Goal: Task Accomplishment & Management: Manage account settings

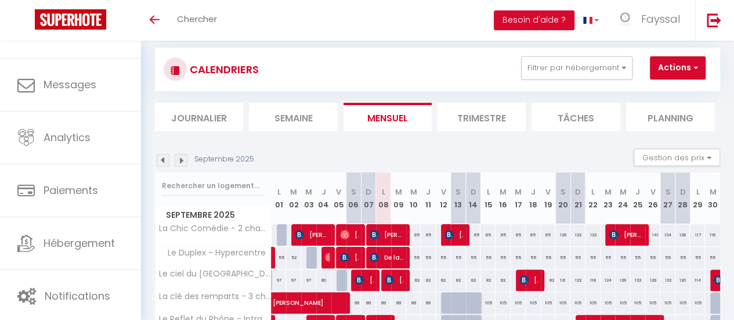
scroll to position [19, 0]
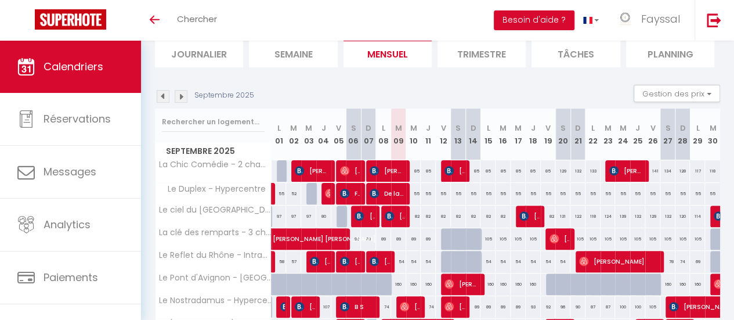
scroll to position [80, 0]
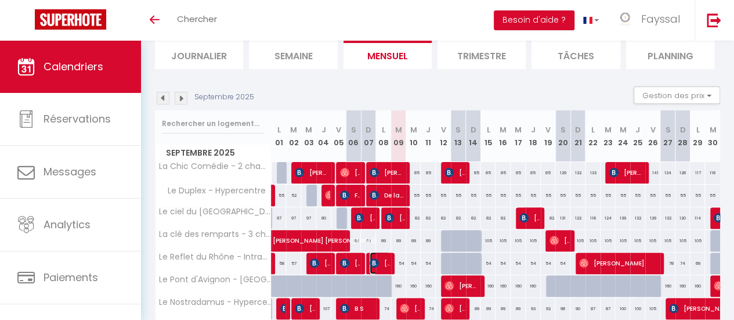
click at [378, 266] on span "[PERSON_NAME]" at bounding box center [379, 263] width 20 height 22
select select "OK"
select select "KO"
select select "0"
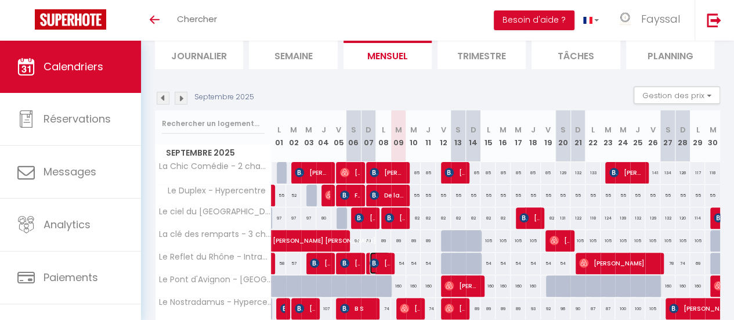
select select "1"
select select
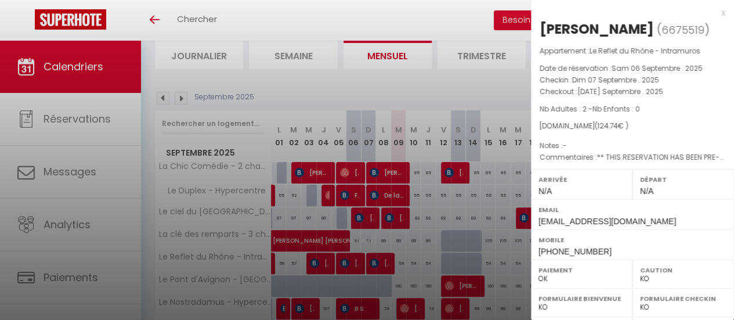
click at [714, 16] on div "x" at bounding box center [628, 13] width 194 height 14
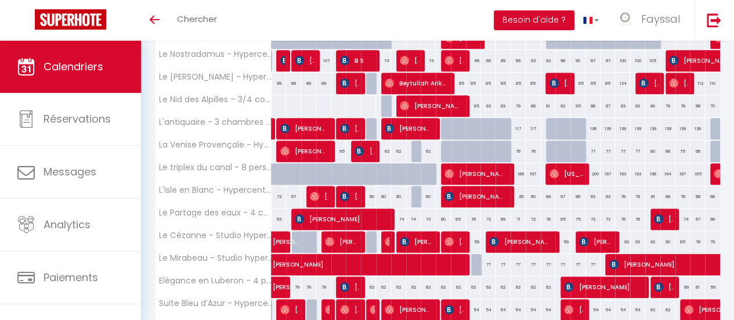
scroll to position [329, 0]
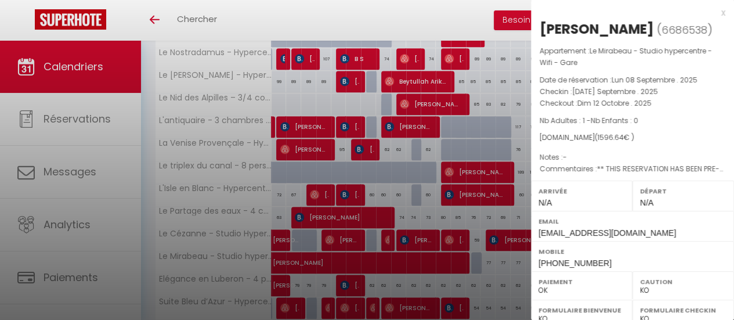
select select "48196"
click at [710, 10] on div "x" at bounding box center [628, 13] width 194 height 14
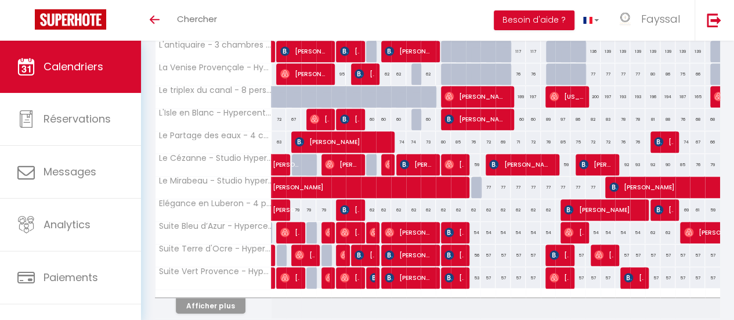
scroll to position [422, 0]
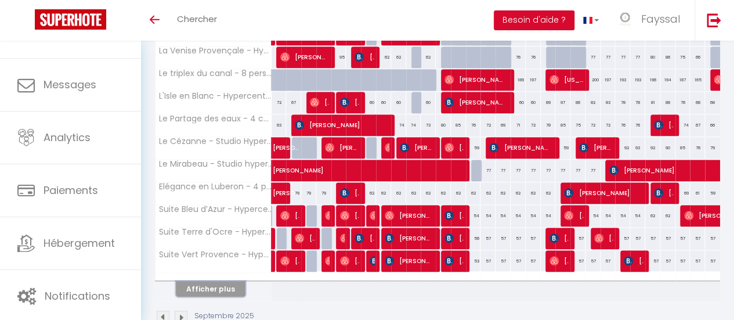
click at [205, 283] on button "Afficher plus" at bounding box center [211, 289] width 70 height 16
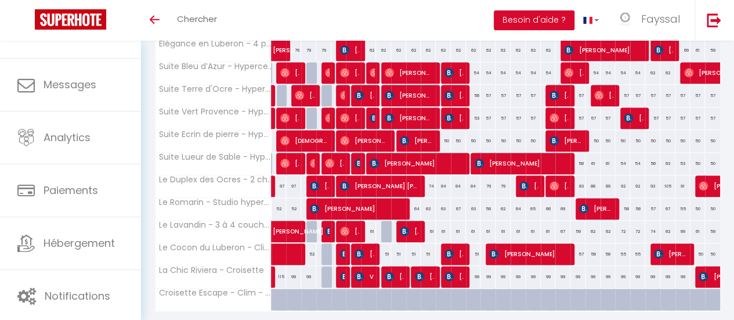
scroll to position [558, 0]
